Goal: Task Accomplishment & Management: Manage account settings

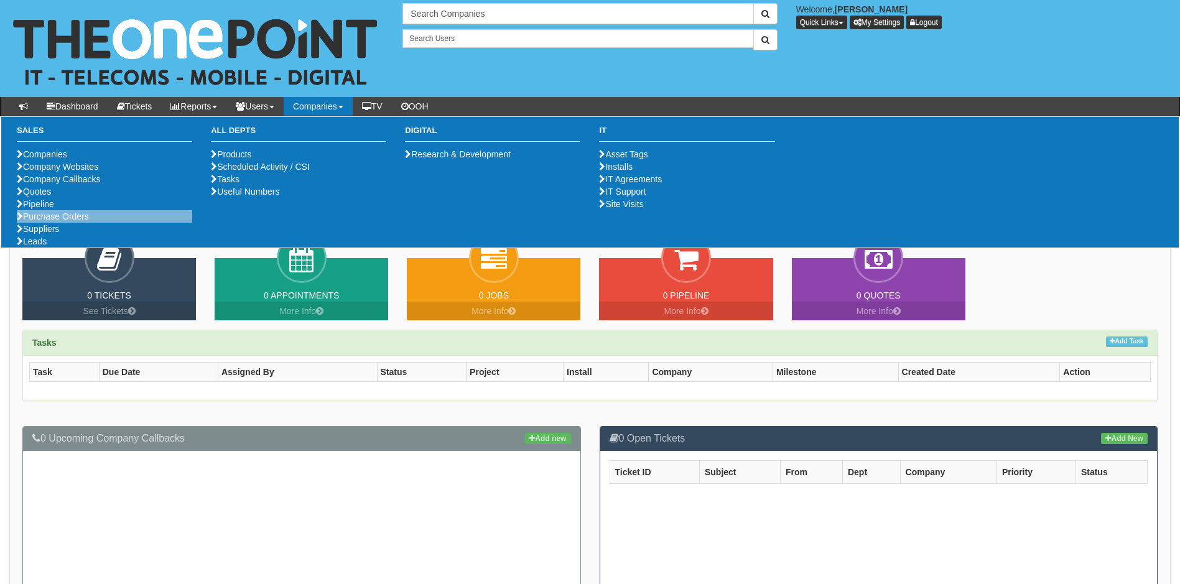
click at [94, 223] on li "Purchase Orders" at bounding box center [104, 216] width 175 height 12
click at [64, 221] on link "Purchase Orders" at bounding box center [53, 216] width 72 height 10
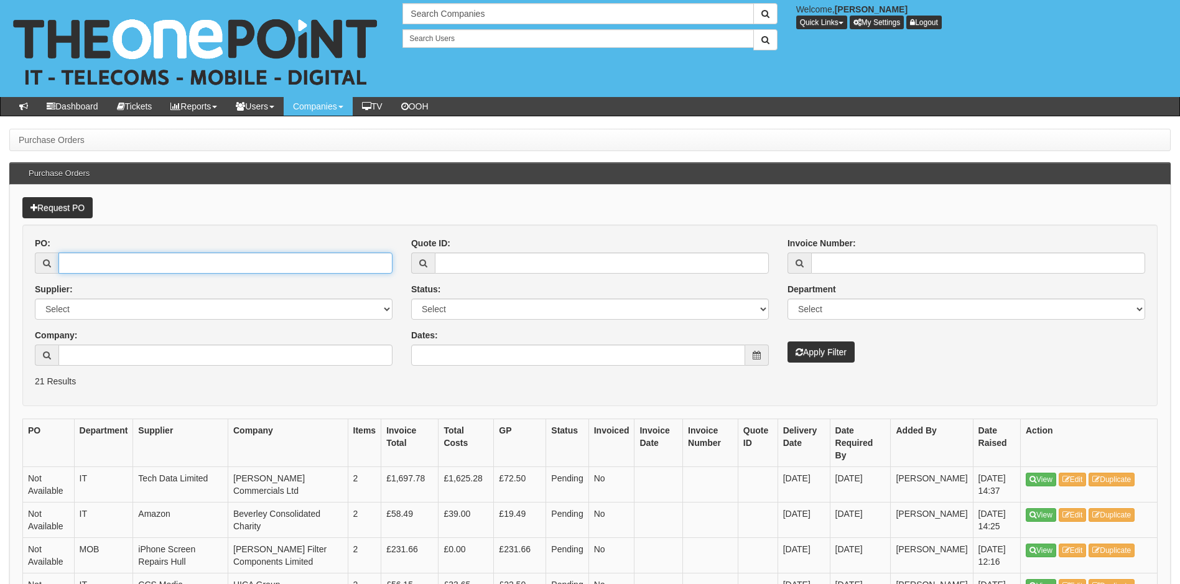
click at [183, 267] on input "PO:" at bounding box center [225, 262] width 334 height 21
type input "19210"
click at [787, 341] on button "Apply Filter" at bounding box center [820, 351] width 67 height 21
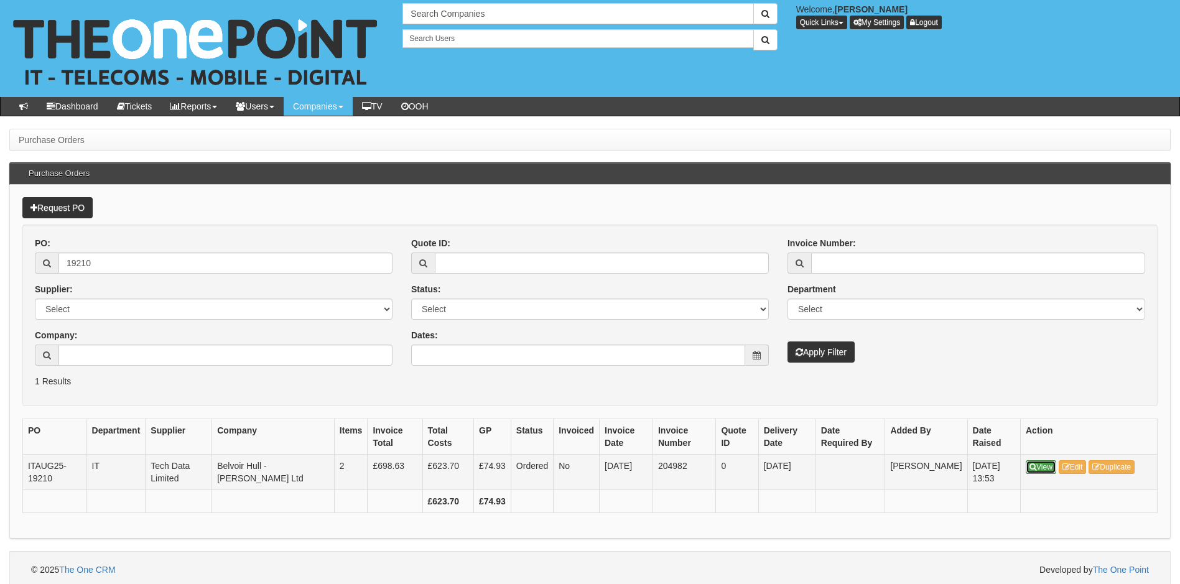
click at [1040, 469] on link "View" at bounding box center [1041, 467] width 30 height 14
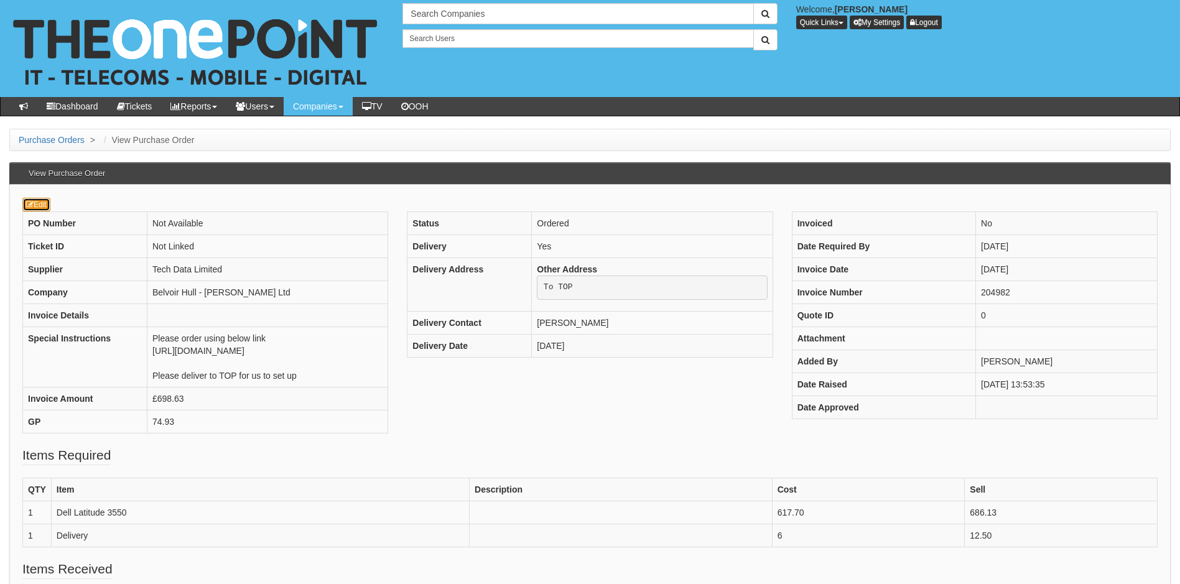
click at [39, 200] on link "Edit" at bounding box center [36, 205] width 28 height 14
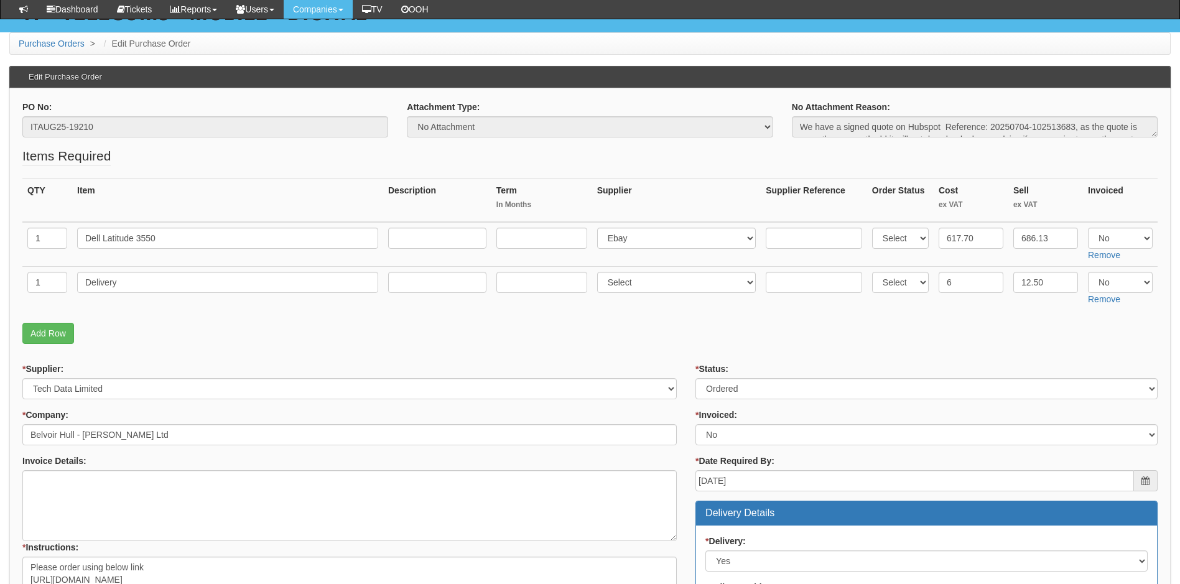
scroll to position [43, 0]
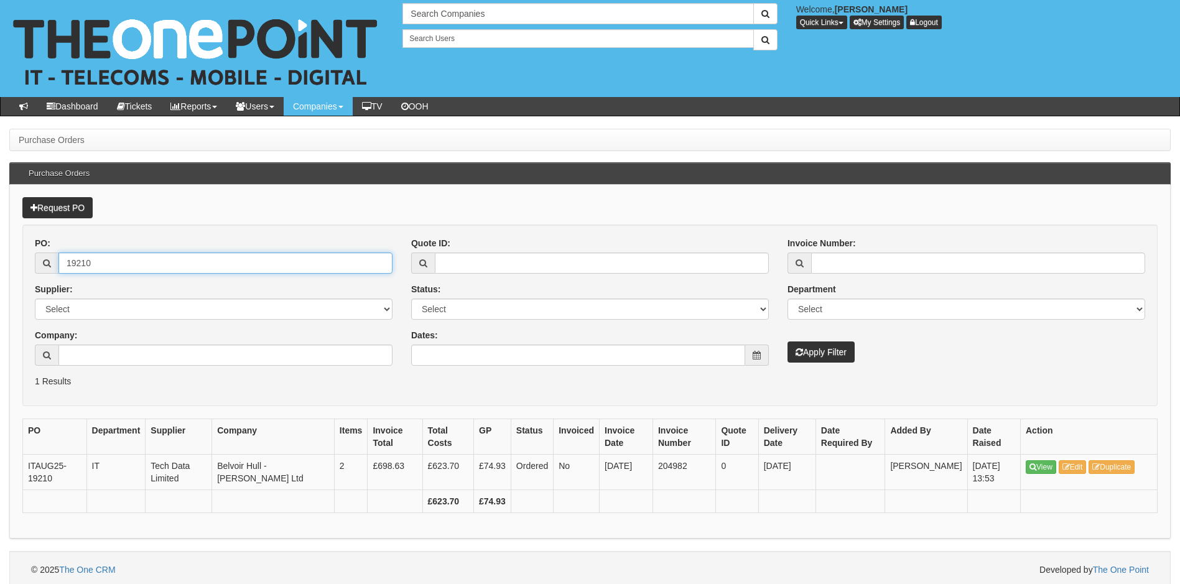
click at [117, 262] on input "19210" at bounding box center [225, 262] width 334 height 21
type input "19232"
click at [787, 341] on button "Apply Filter" at bounding box center [820, 351] width 67 height 21
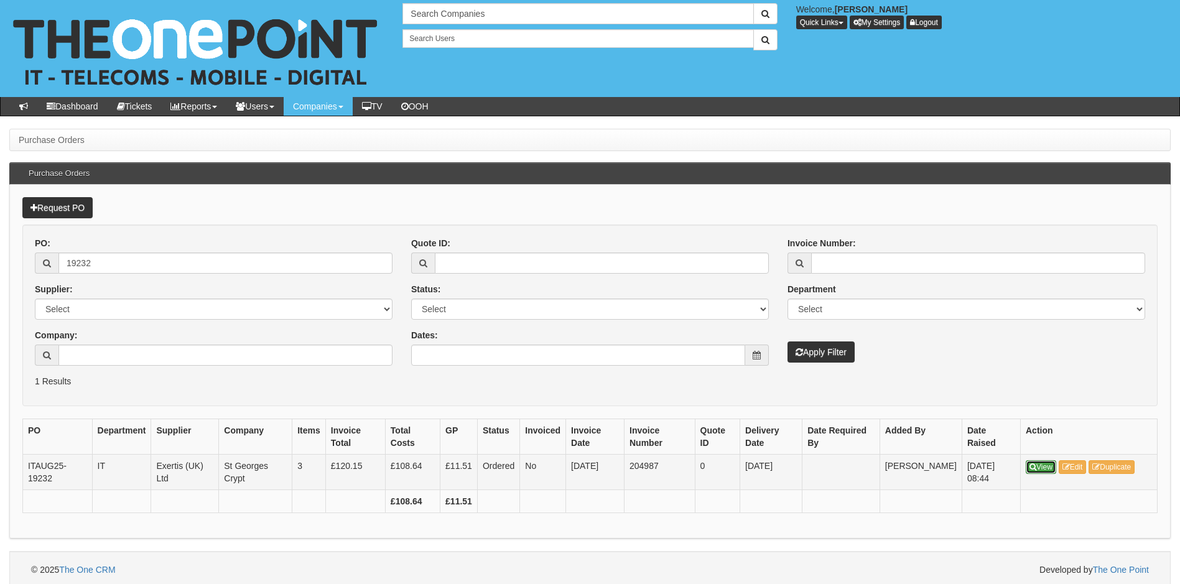
click at [1045, 468] on link "View" at bounding box center [1041, 467] width 30 height 14
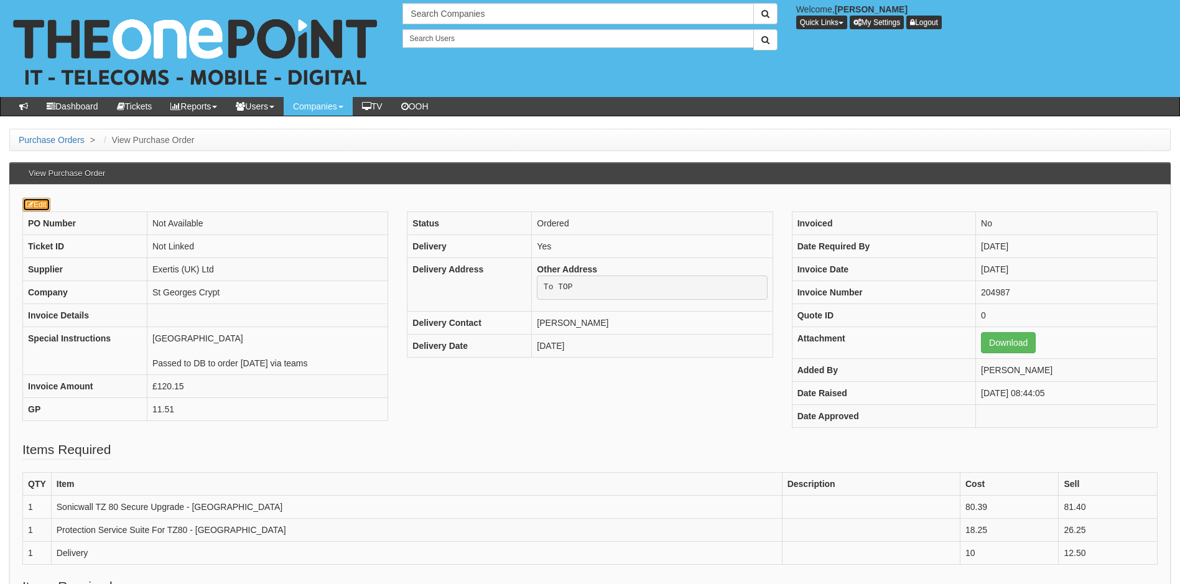
click at [39, 202] on link "Edit" at bounding box center [36, 205] width 28 height 14
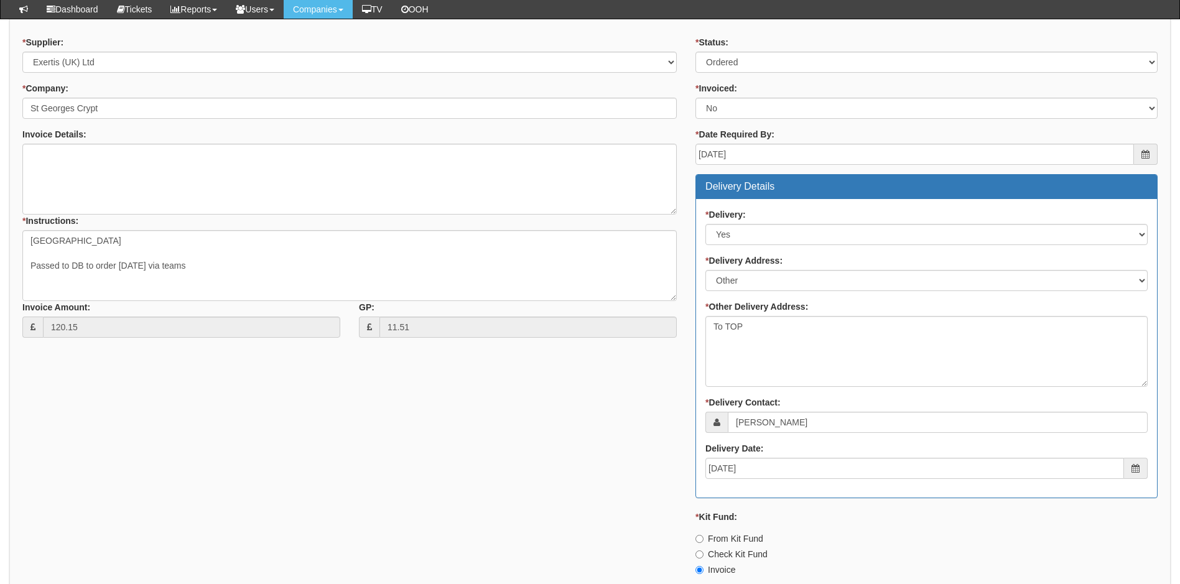
scroll to position [187, 0]
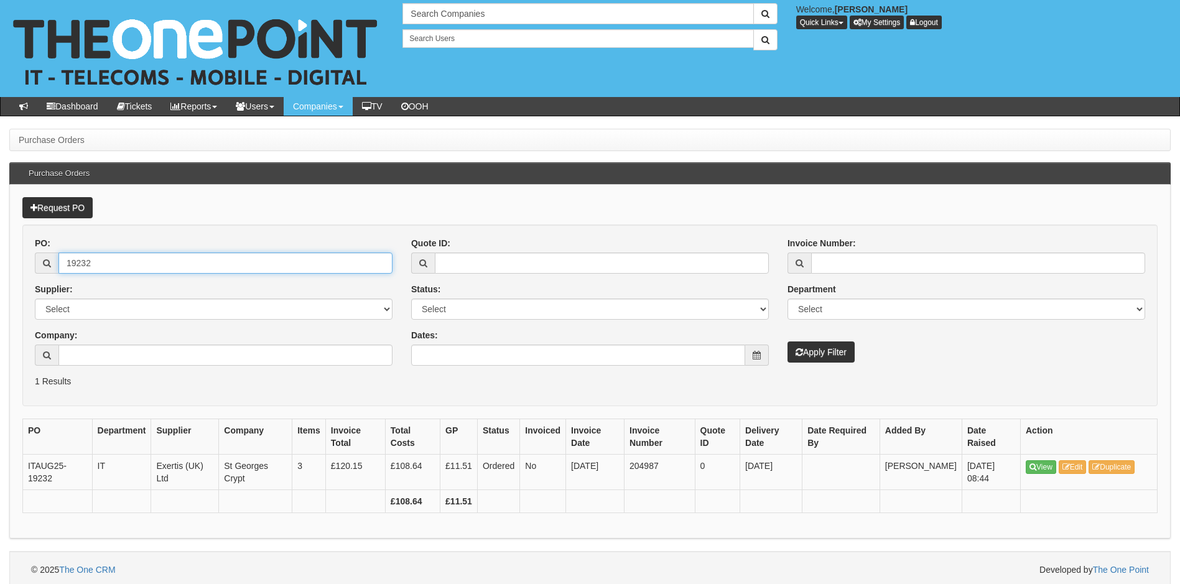
click at [108, 263] on input "19232" at bounding box center [225, 262] width 334 height 21
type input "19267"
click at [787, 341] on button "Apply Filter" at bounding box center [820, 351] width 67 height 21
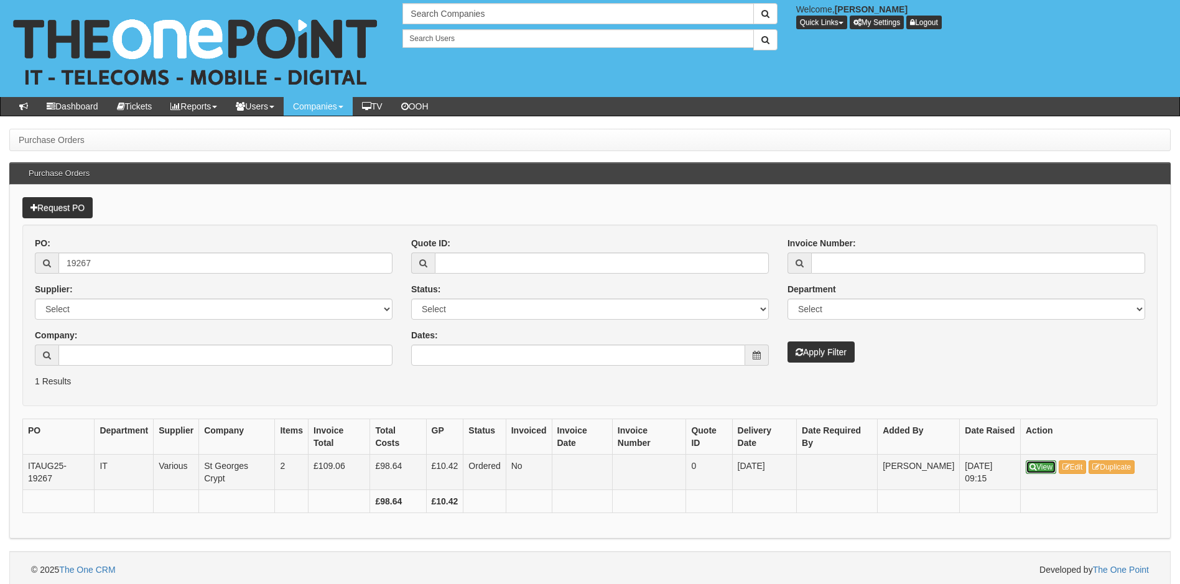
click at [1037, 464] on link "View" at bounding box center [1041, 467] width 30 height 14
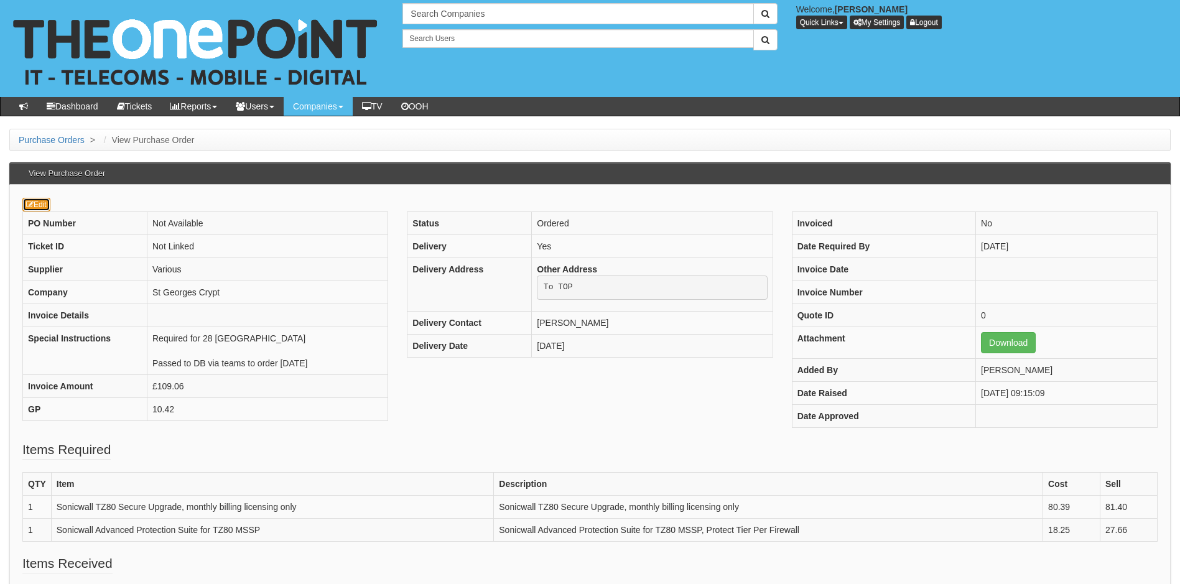
click at [45, 203] on link "Edit" at bounding box center [36, 205] width 28 height 14
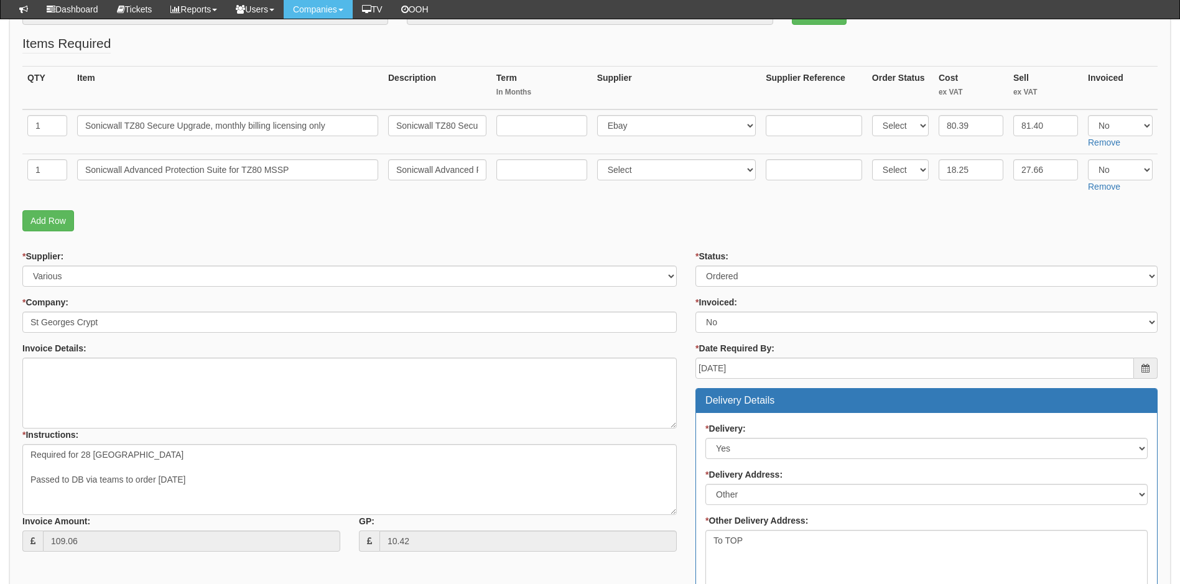
scroll to position [160, 0]
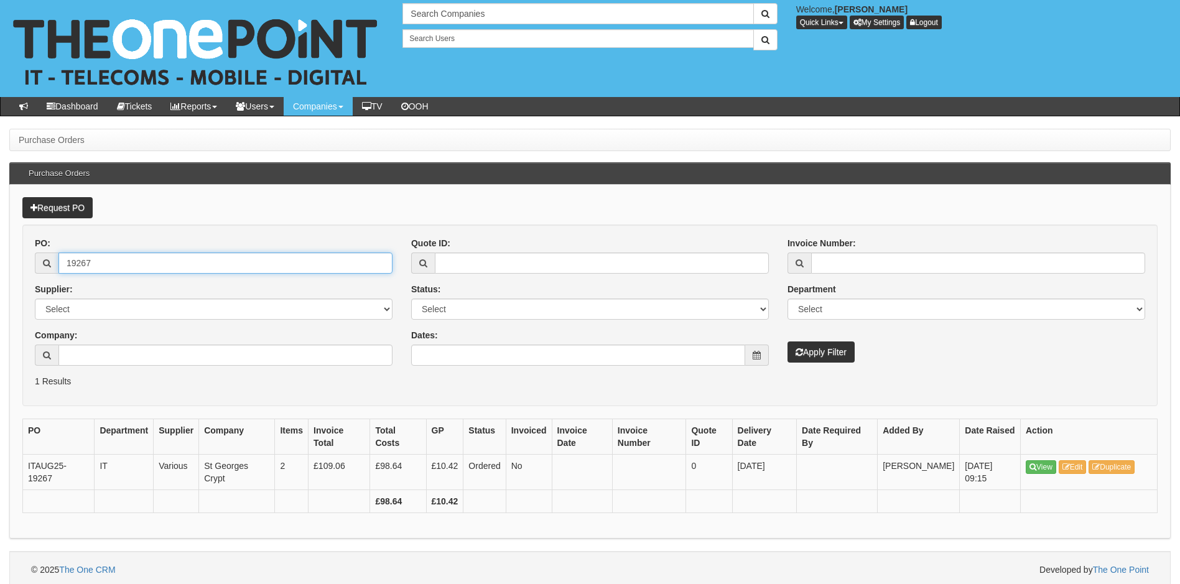
drag, startPoint x: 218, startPoint y: 256, endPoint x: 58, endPoint y: 283, distance: 162.8
click at [58, 283] on div "PO: 19267 Supplier: Select 123 REG.co.uk 1Password 3 4Gon AA Jones Electric Ltd…" at bounding box center [213, 306] width 376 height 138
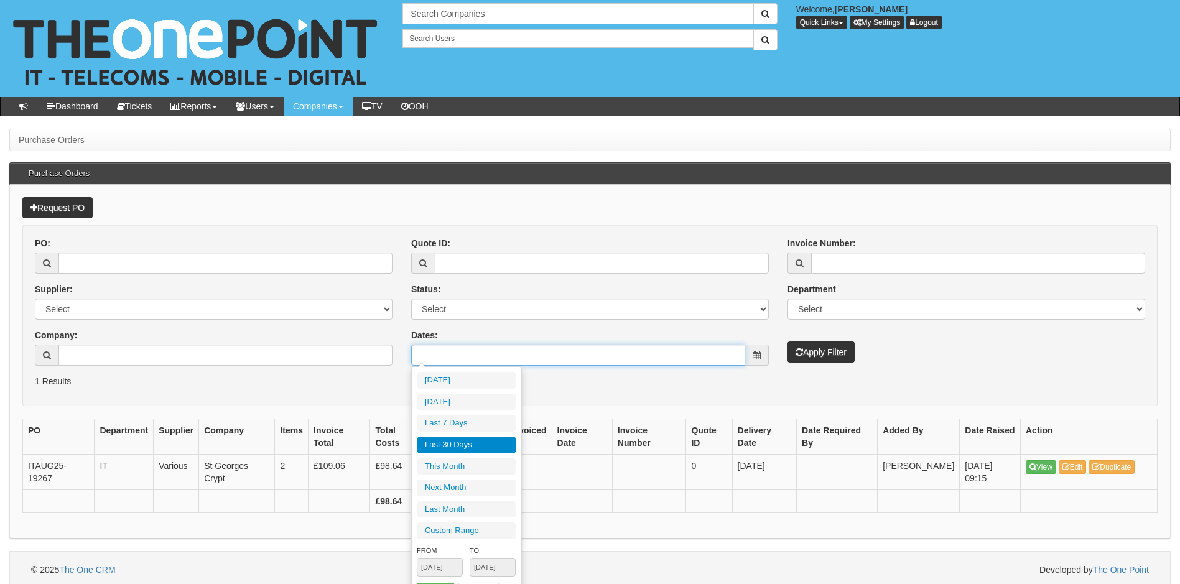
click at [578, 359] on input "Dates:" at bounding box center [578, 355] width 334 height 21
type input "2025-09-01"
type input "2025-09-30"
type input "2025-07-20"
type input "[DATE]"
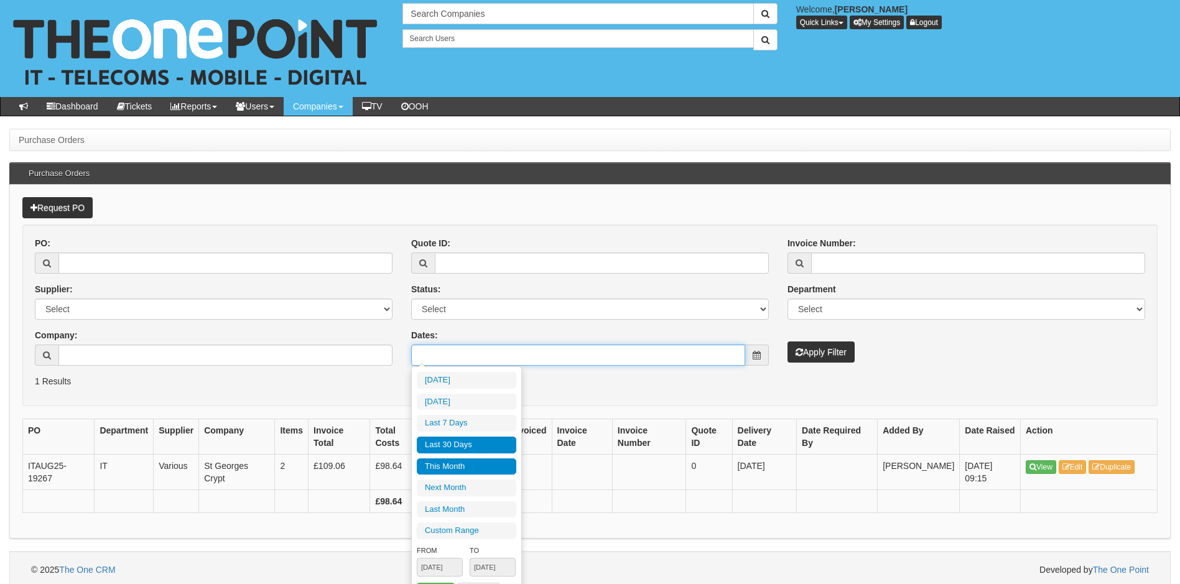
type input "2025-08-01"
type input "2025-08-31"
type input "[DATE]"
click at [465, 439] on li "Last 30 Days" at bounding box center [467, 445] width 100 height 17
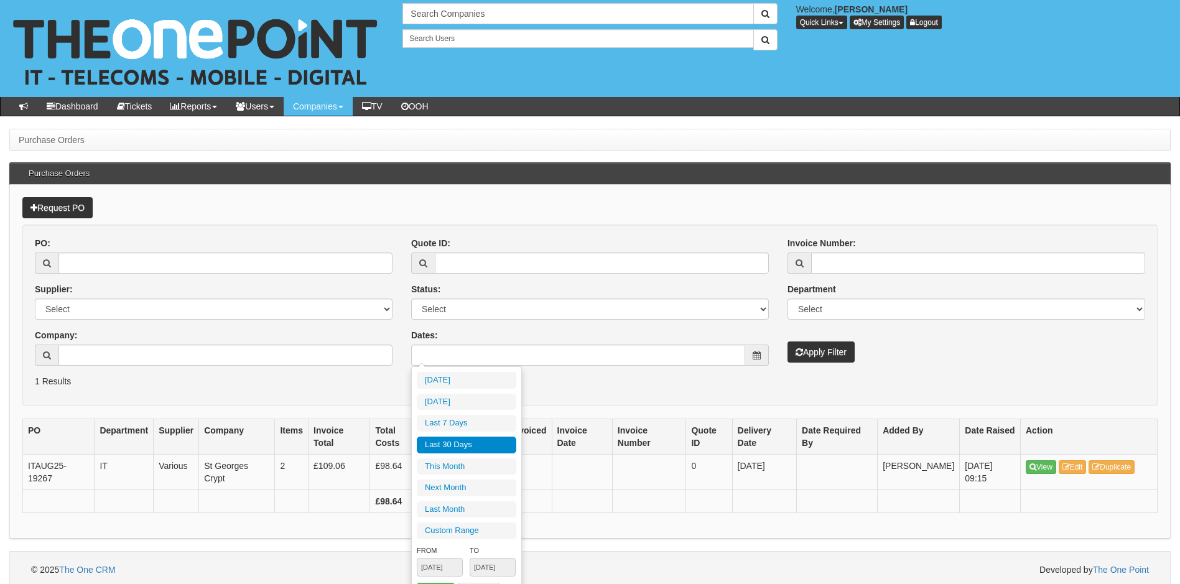
type input "[DATE] - [DATE]"
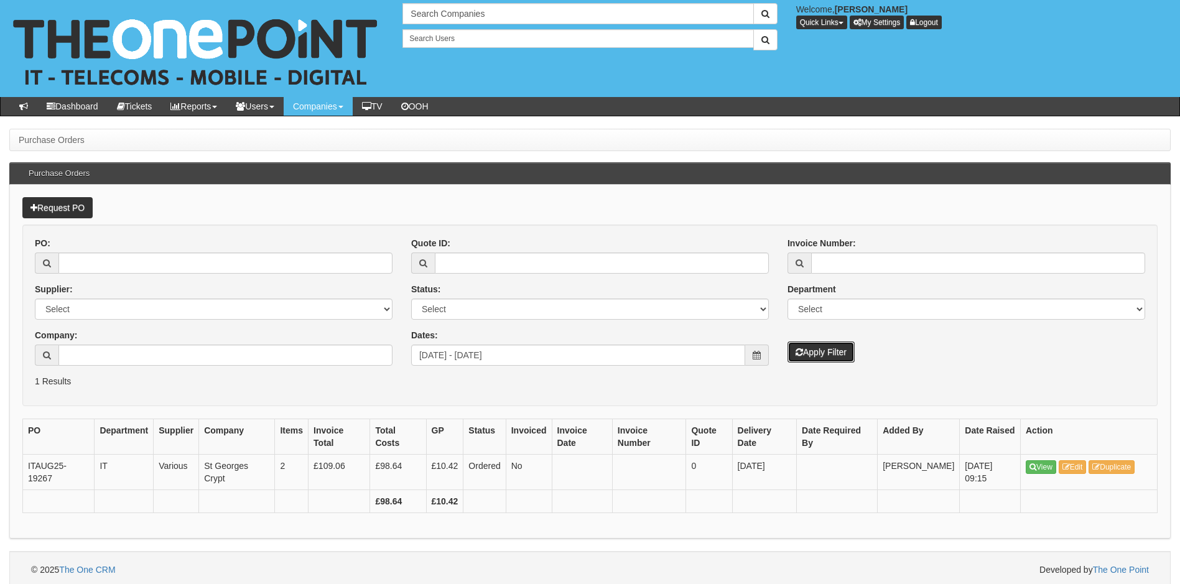
click at [813, 356] on button "Apply Filter" at bounding box center [820, 351] width 67 height 21
click at [521, 350] on input "[DATE] - [DATE]" at bounding box center [578, 355] width 334 height 21
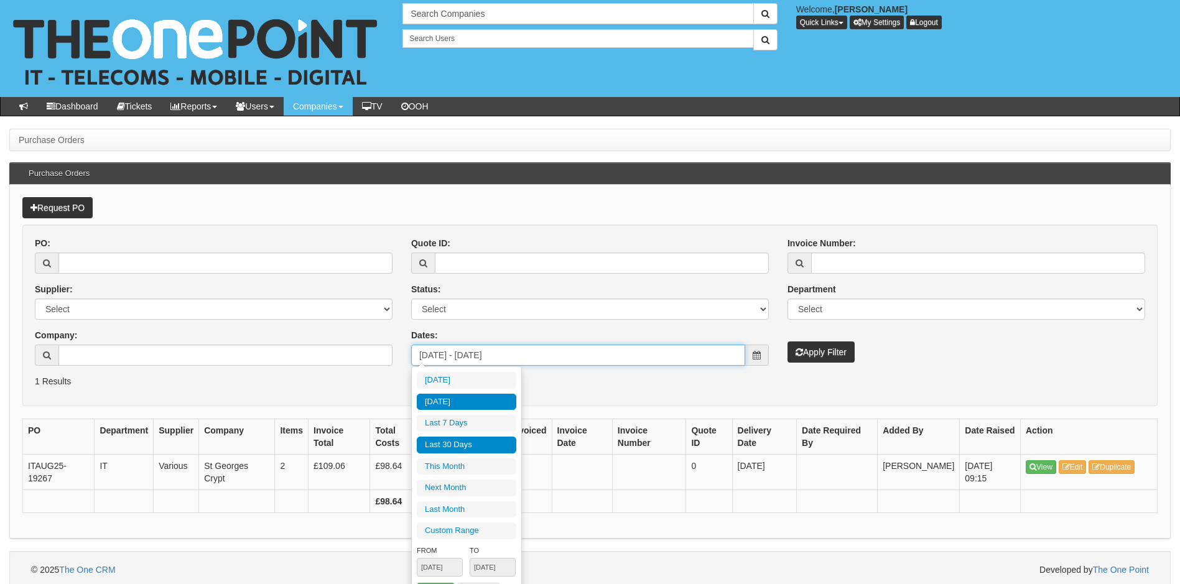
type input "2025-08-17"
type input "[DATE]"
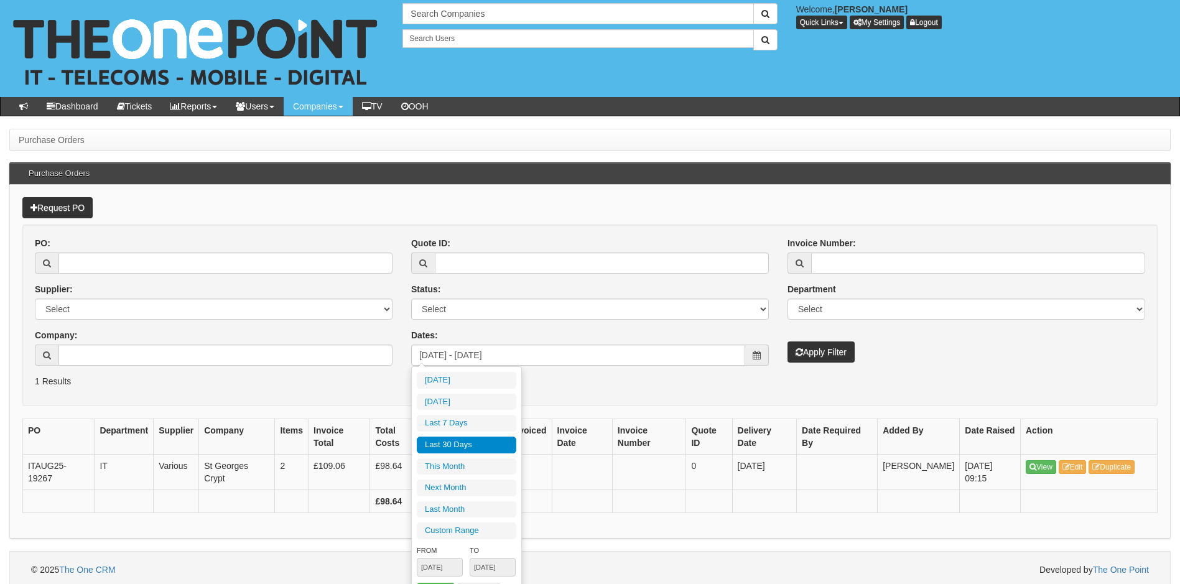
click at [475, 443] on li "Last 30 Days" at bounding box center [467, 445] width 100 height 17
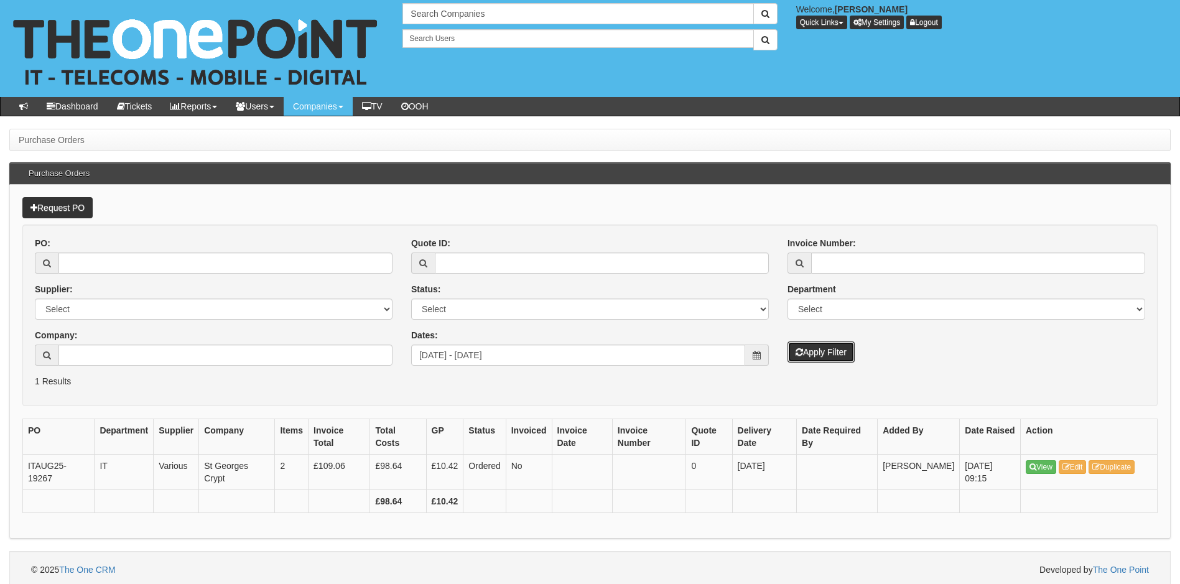
click at [819, 346] on button "Apply Filter" at bounding box center [820, 351] width 67 height 21
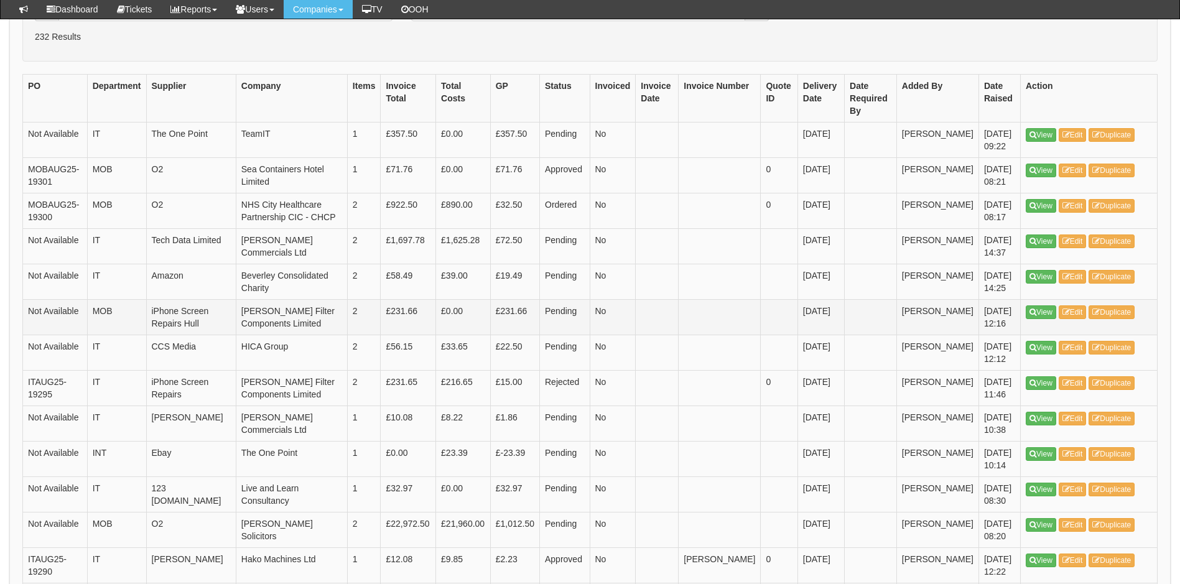
scroll to position [311, 0]
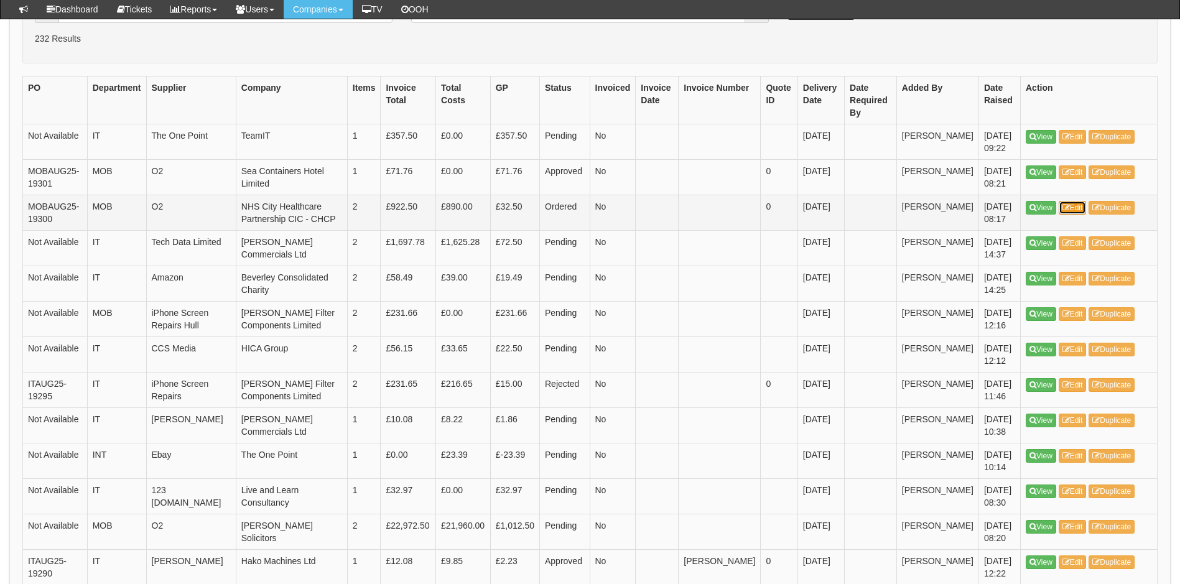
click at [1080, 215] on link "Edit" at bounding box center [1073, 208] width 28 height 14
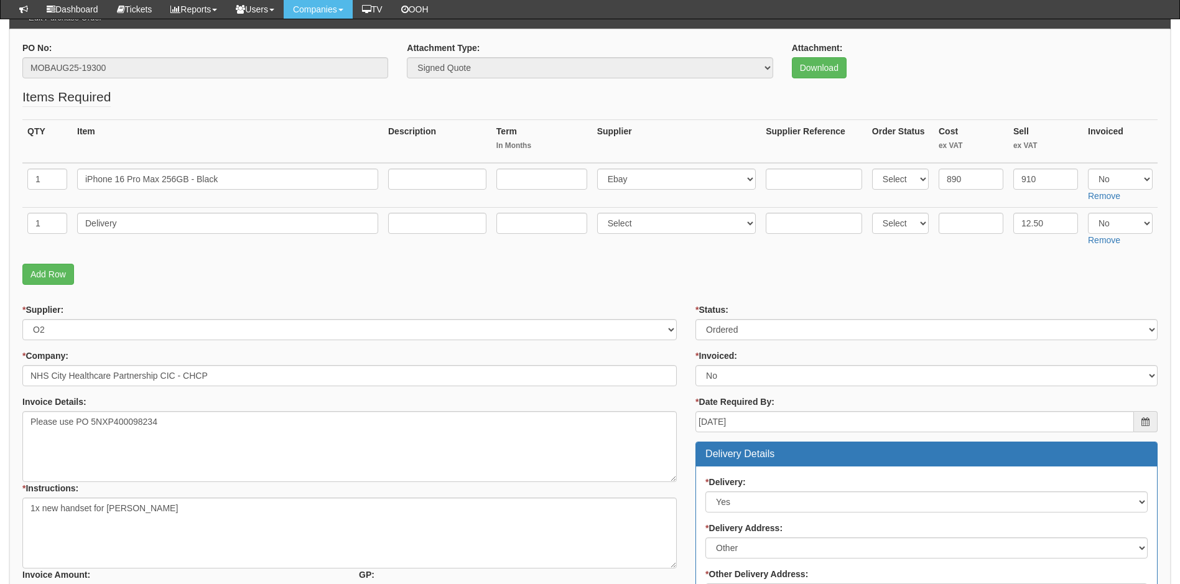
scroll to position [124, 0]
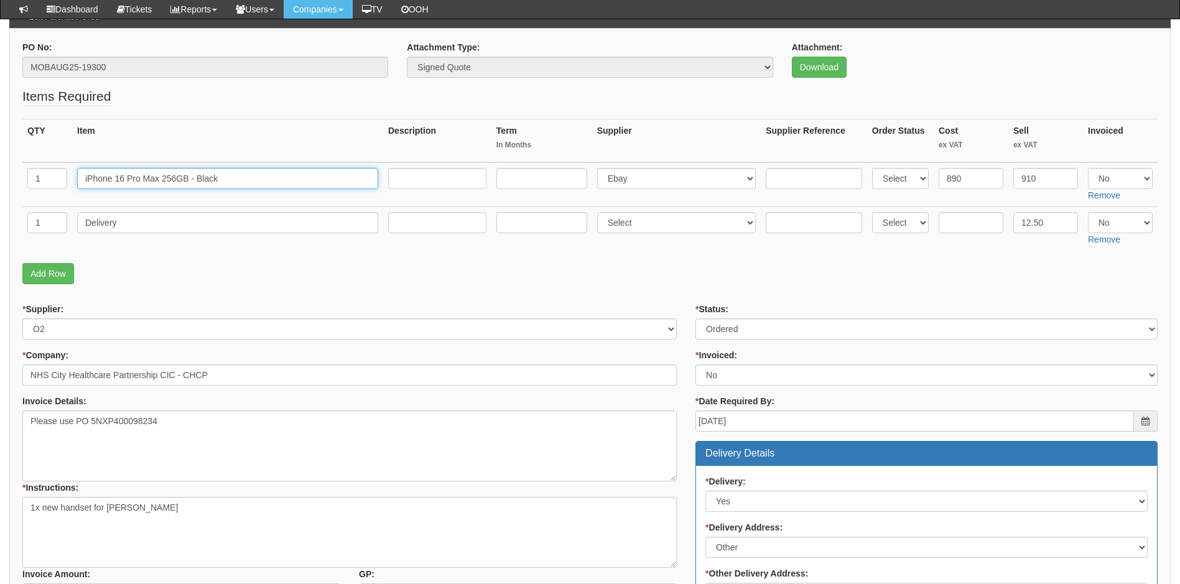
drag, startPoint x: 225, startPoint y: 176, endPoint x: 71, endPoint y: 169, distance: 154.4
click at [71, 169] on tr "1 iPhone 16 Pro Max 256GB - Black Select 123 REG.co.uk 1Password 3 4Gon AA Jone…" at bounding box center [589, 184] width 1135 height 45
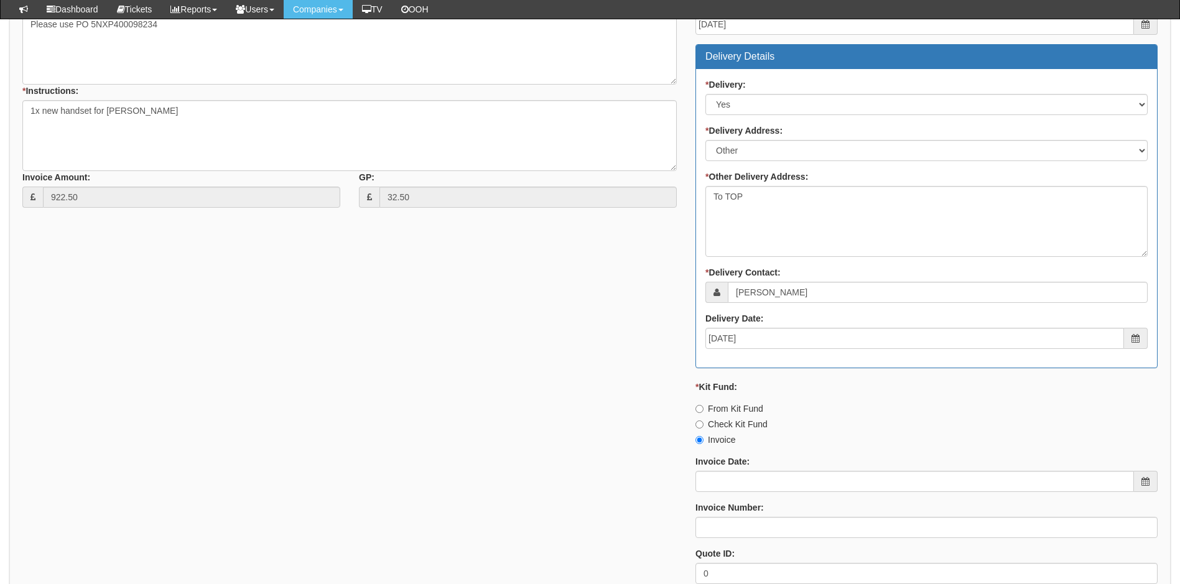
scroll to position [560, 0]
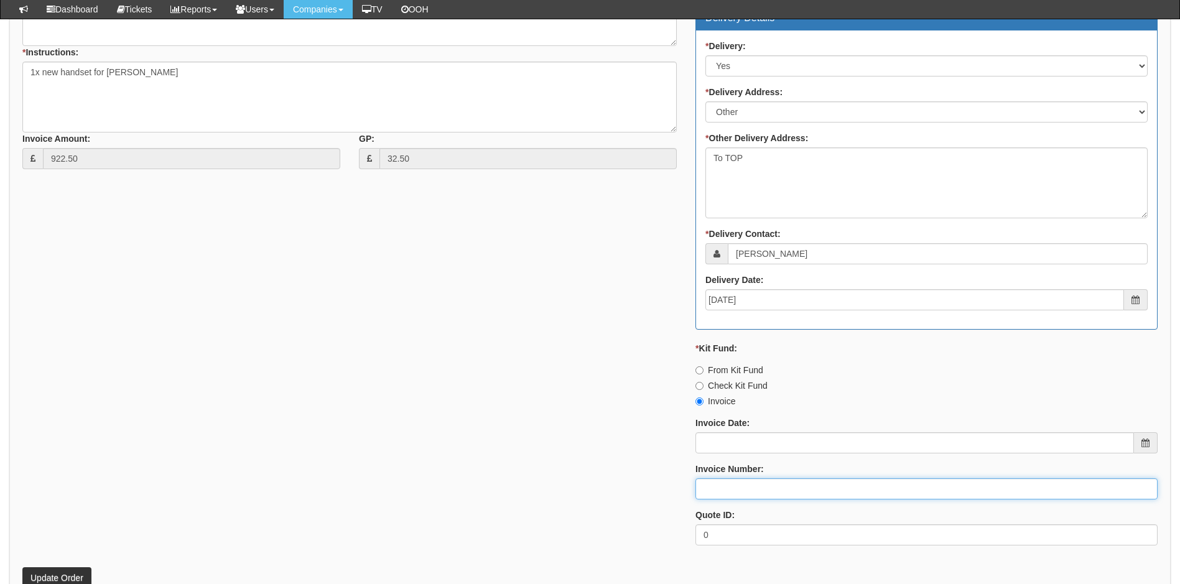
click at [748, 486] on input "Invoice Number:" at bounding box center [926, 488] width 462 height 21
type input "205014"
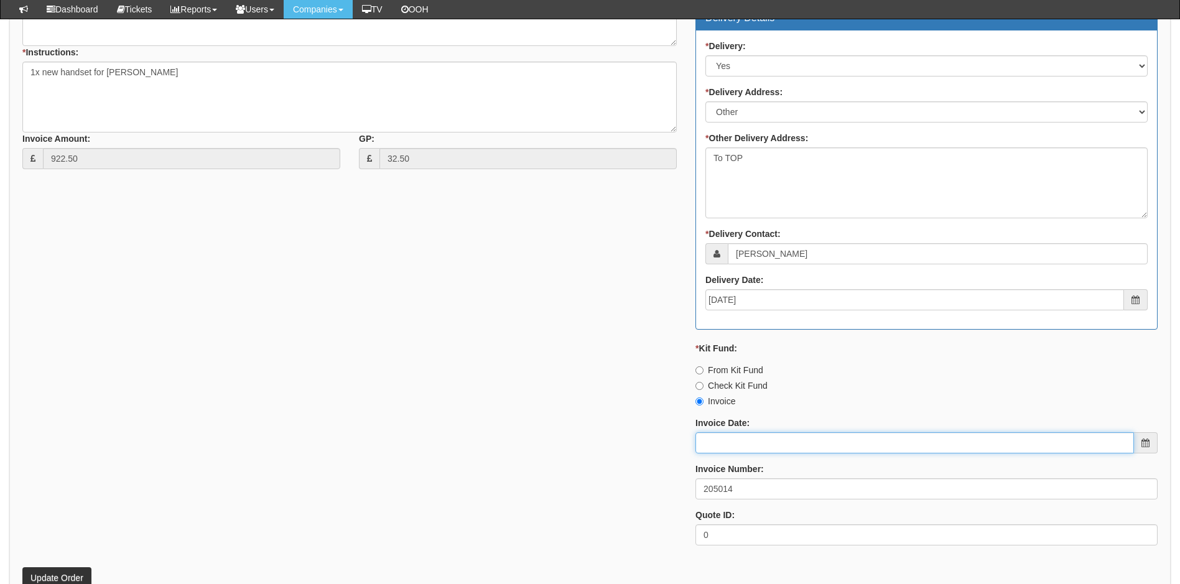
click at [737, 442] on input "Invoice Date:" at bounding box center [914, 442] width 438 height 21
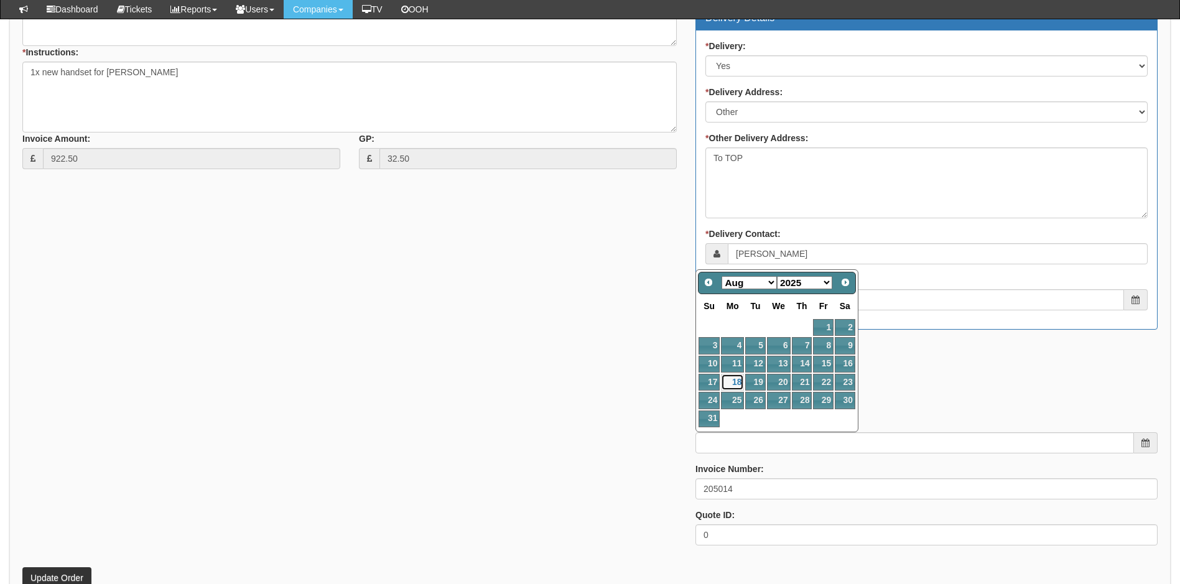
click at [736, 379] on link "18" at bounding box center [732, 382] width 23 height 17
type input "2025-08-18"
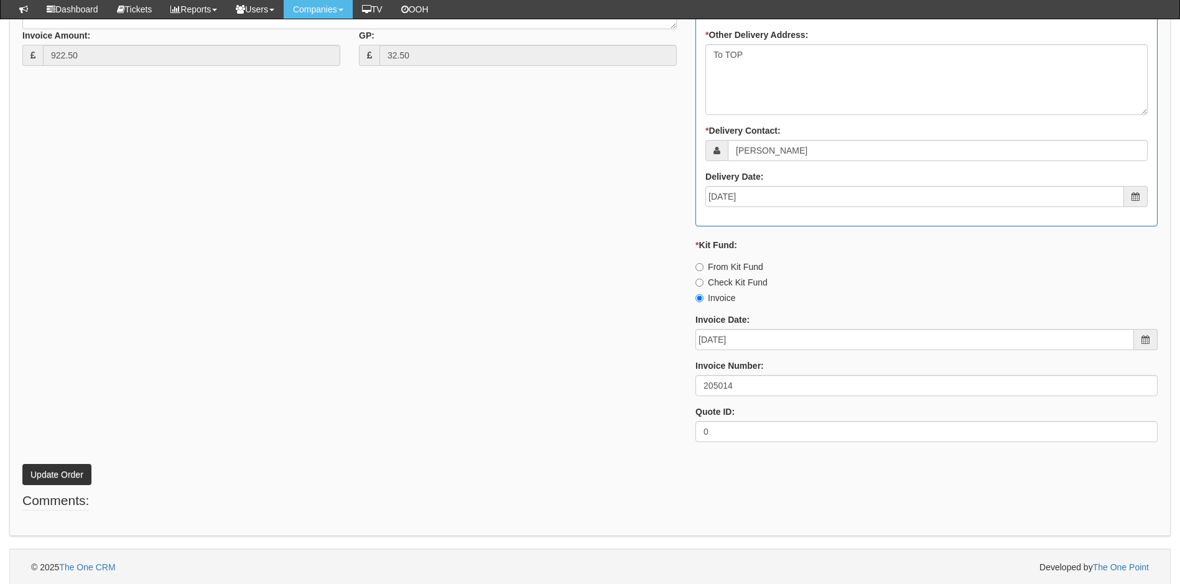
scroll to position [665, 0]
click at [70, 475] on button "Update Order" at bounding box center [56, 472] width 69 height 21
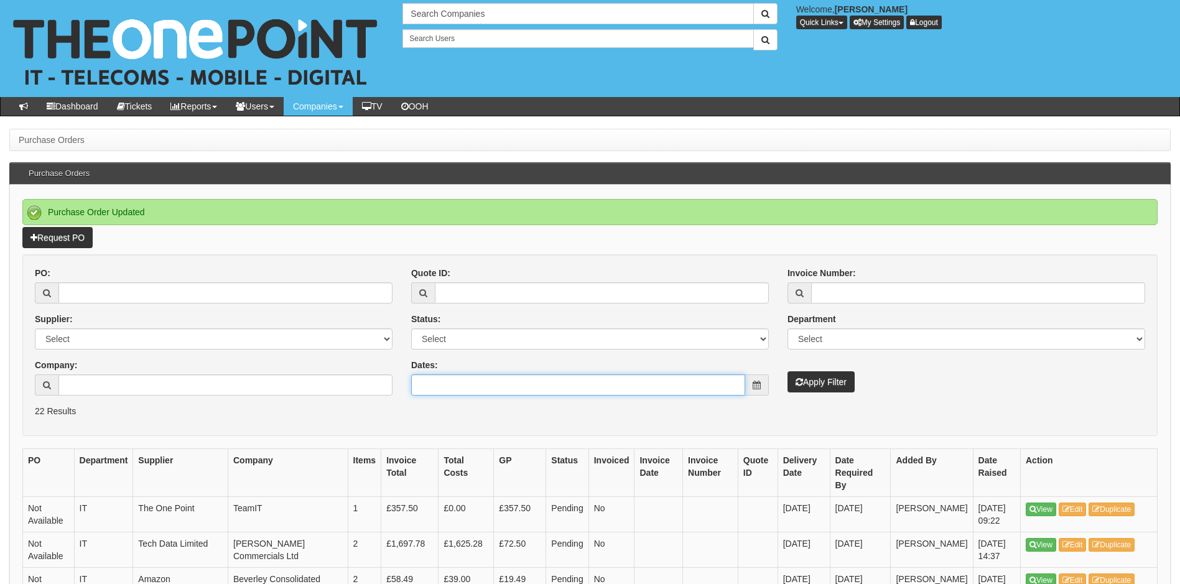
click at [461, 383] on input "Dates:" at bounding box center [578, 384] width 334 height 21
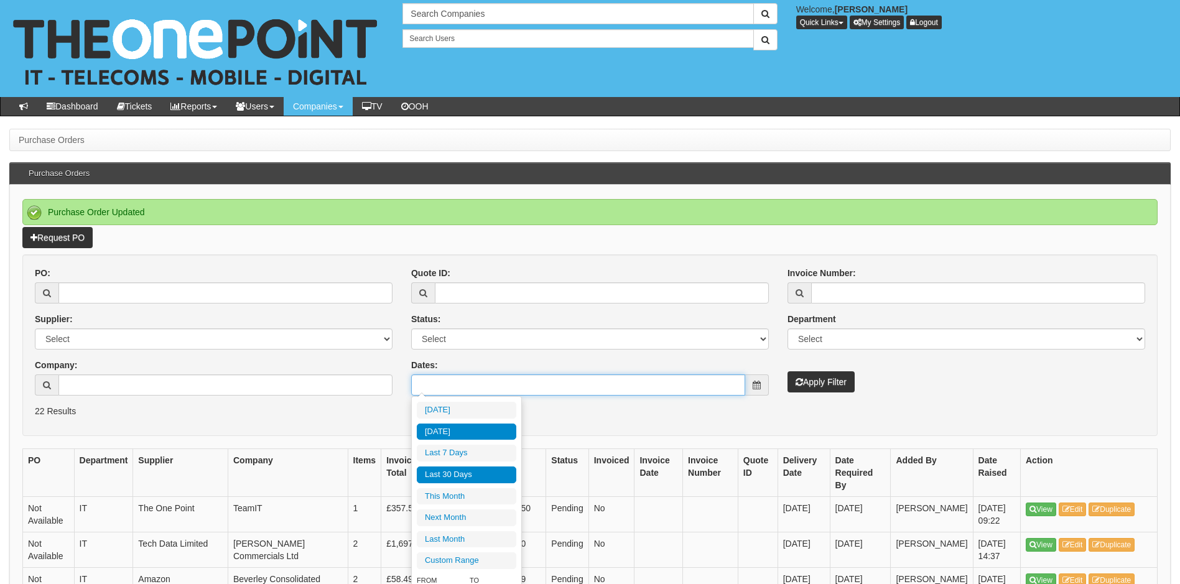
type input "2025-08-17"
type input "2025-08-12"
type input "2025-08-18"
type input "[DATE]"
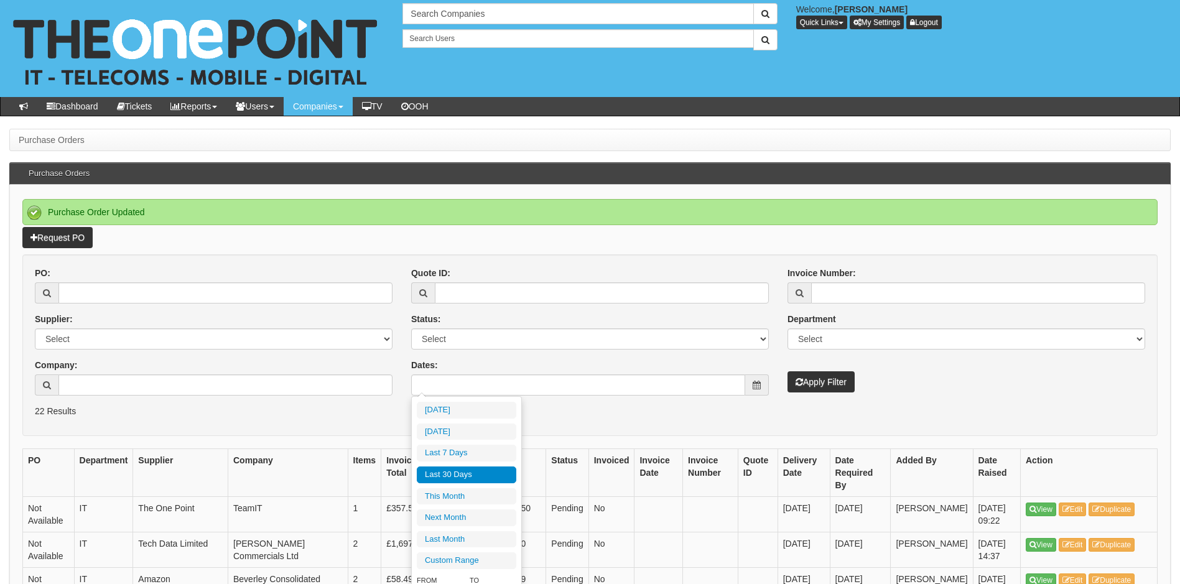
click at [452, 470] on li "Last 30 Days" at bounding box center [467, 474] width 100 height 17
type input "[DATE] - [DATE]"
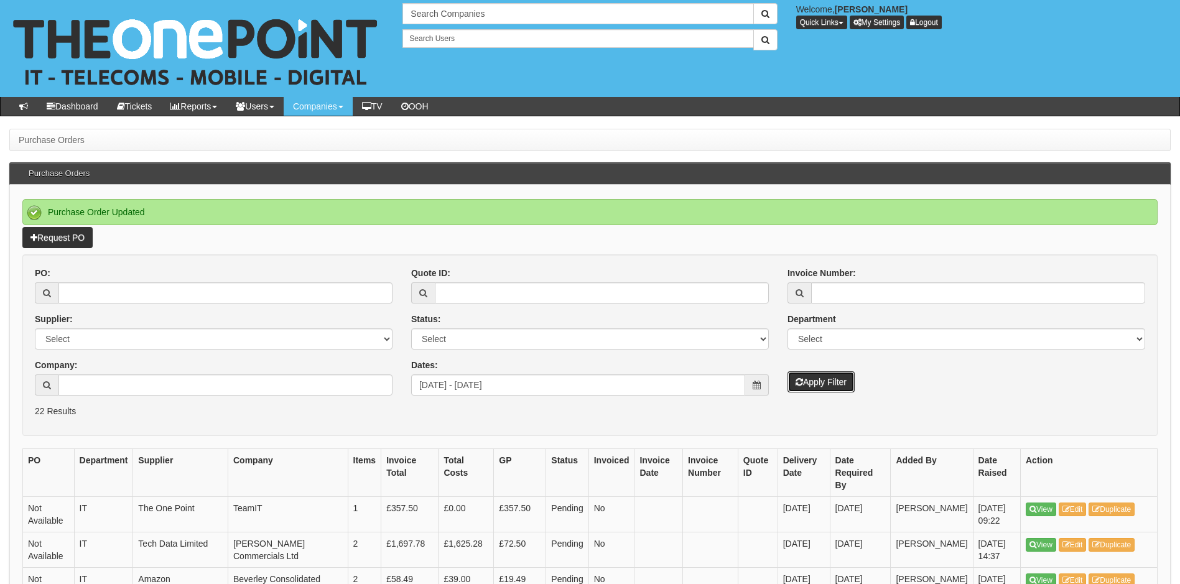
click at [833, 376] on button "Apply Filter" at bounding box center [820, 381] width 67 height 21
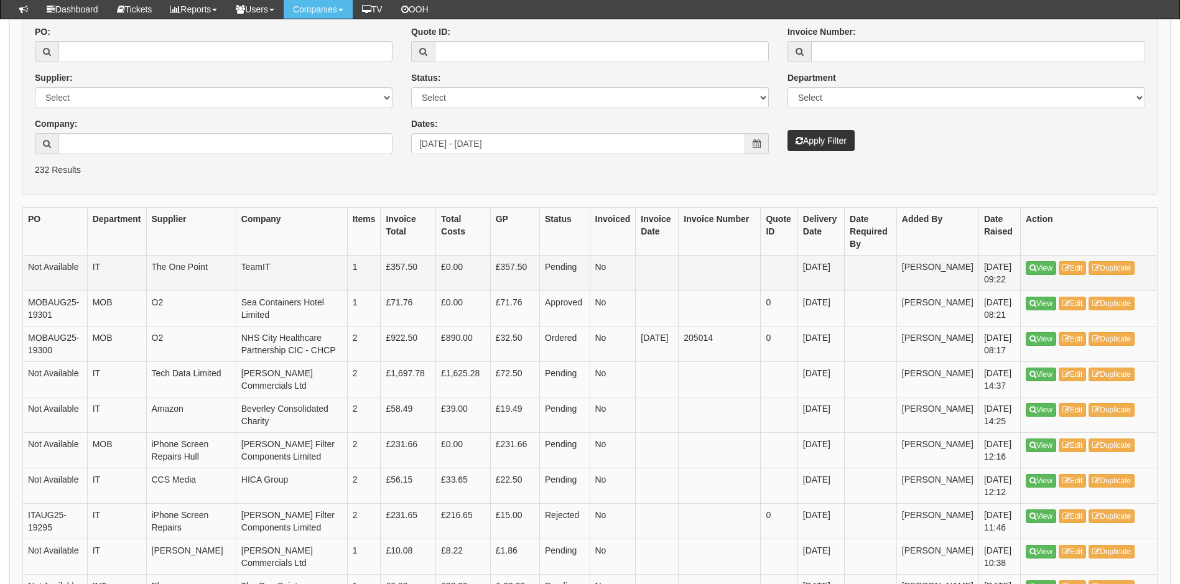
scroll to position [187, 0]
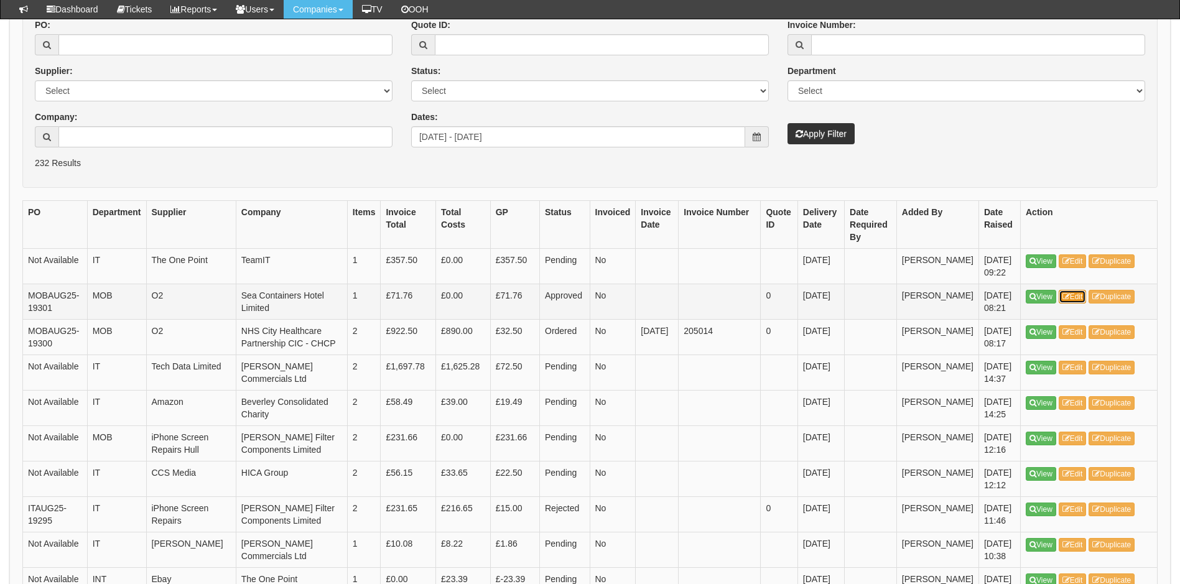
click at [1073, 303] on link "Edit" at bounding box center [1073, 297] width 28 height 14
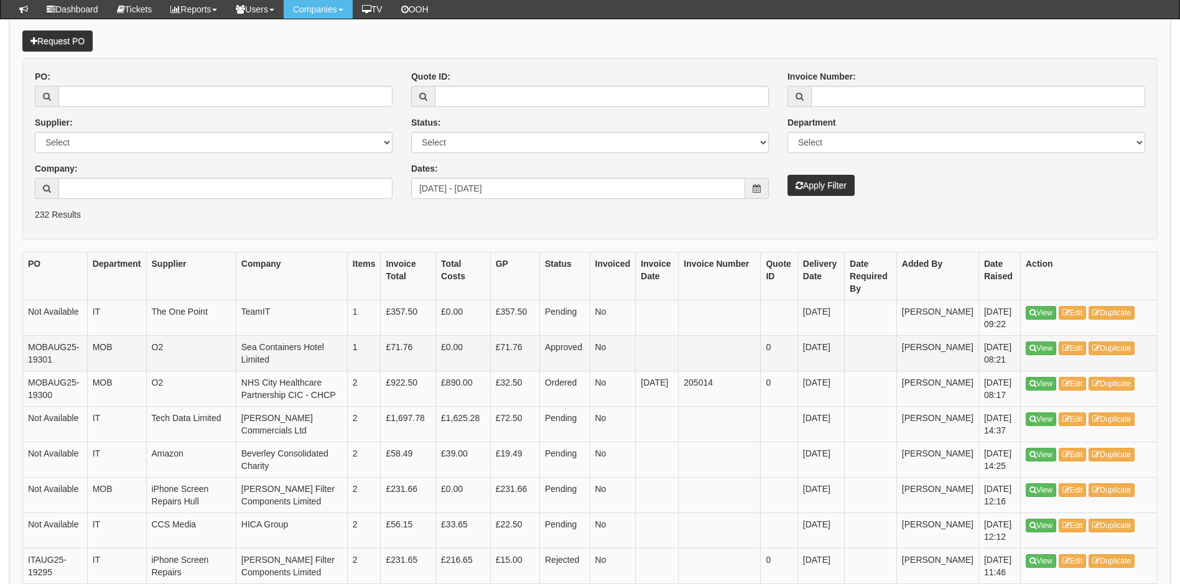
scroll to position [156, 0]
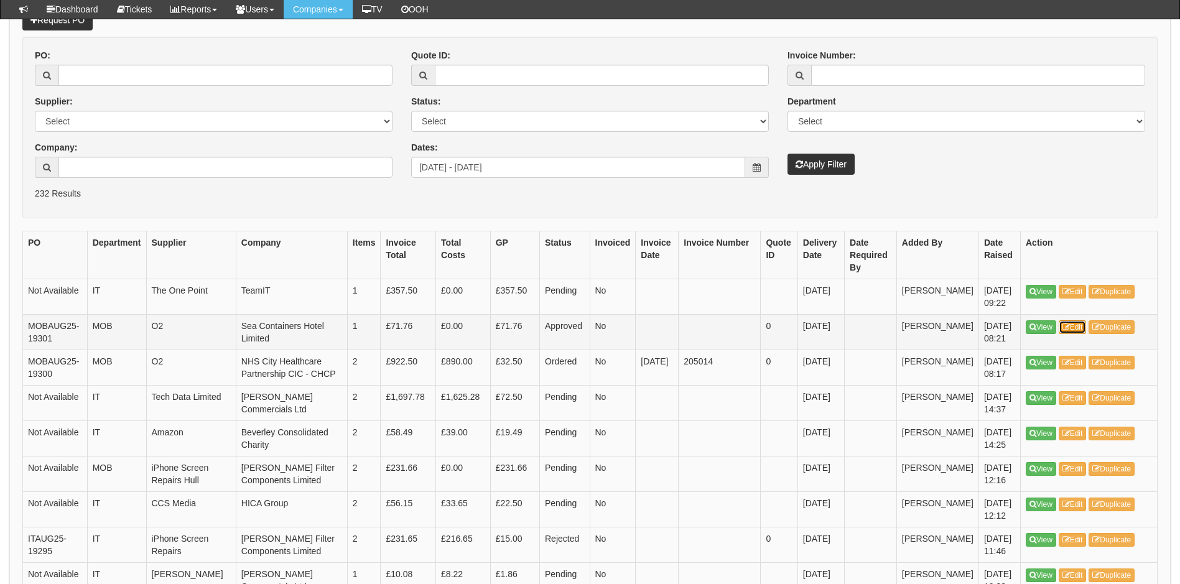
click at [1072, 334] on link "Edit" at bounding box center [1073, 327] width 28 height 14
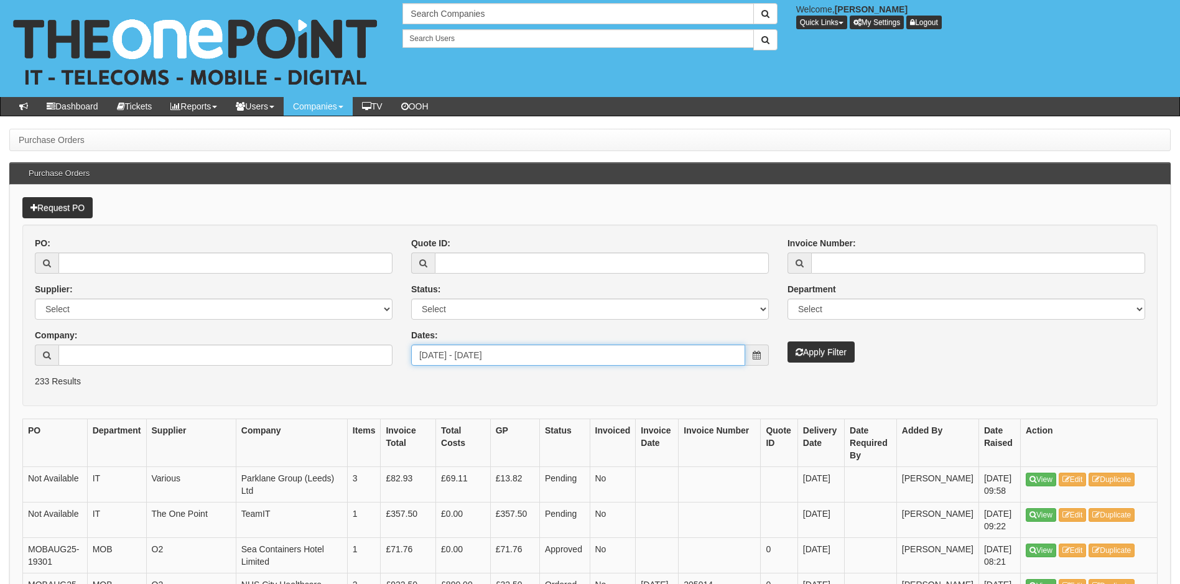
click at [555, 359] on input "[DATE] - [DATE]" at bounding box center [578, 355] width 334 height 21
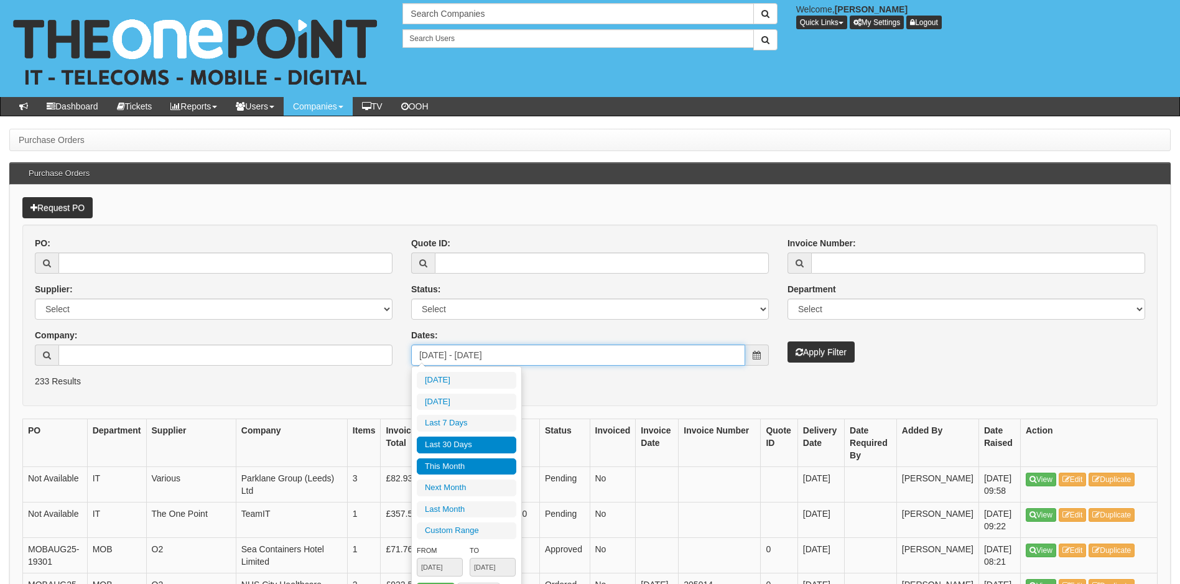
type input "2025-08-01"
type input "2025-08-31"
type input "[DATE]"
click at [469, 449] on li "Last 30 Days" at bounding box center [467, 445] width 100 height 17
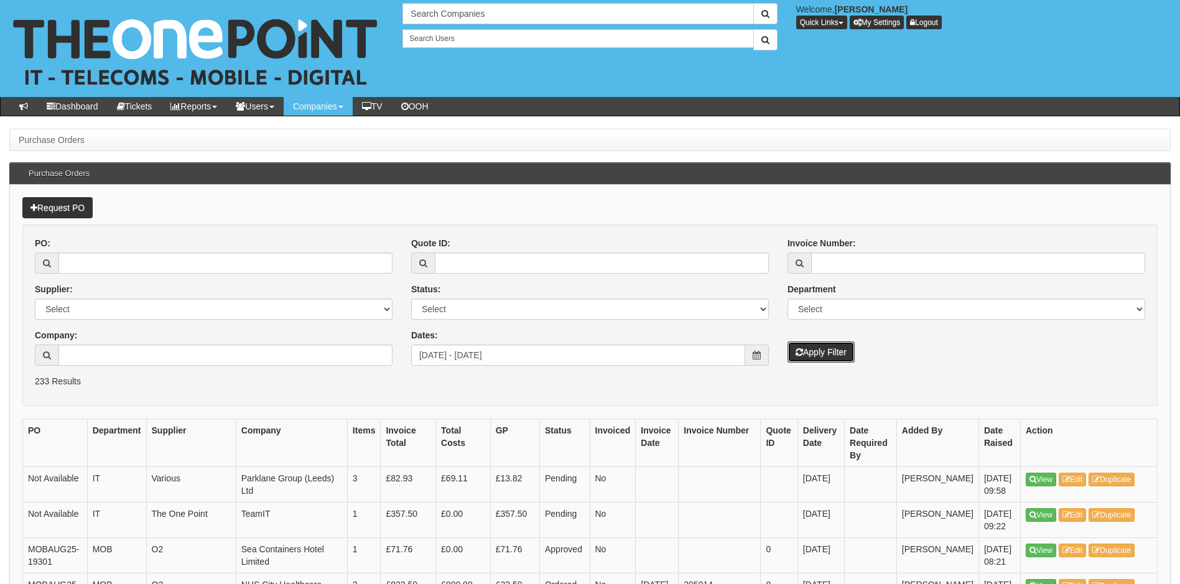
click at [832, 347] on button "Apply Filter" at bounding box center [820, 351] width 67 height 21
